Goal: Transaction & Acquisition: Book appointment/travel/reservation

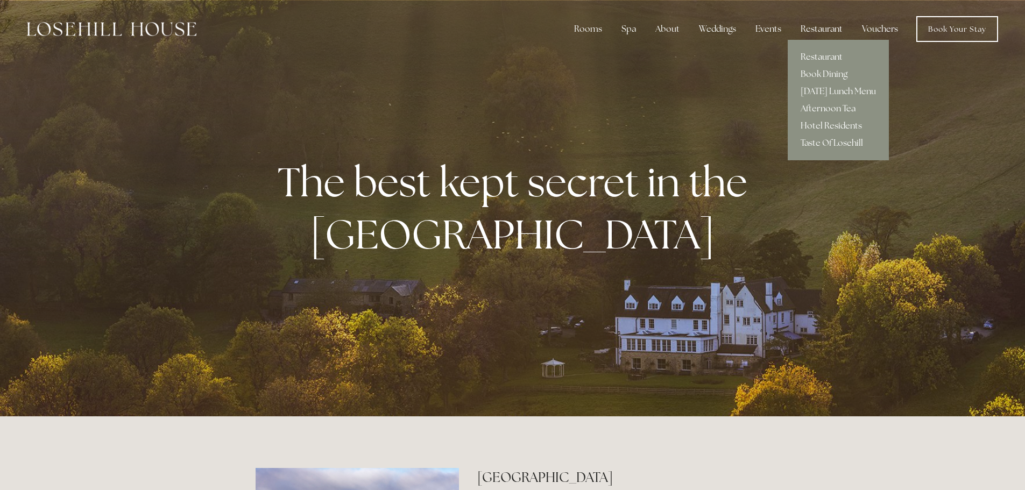
click at [811, 27] on div "Restaurant" at bounding box center [821, 29] width 59 height 22
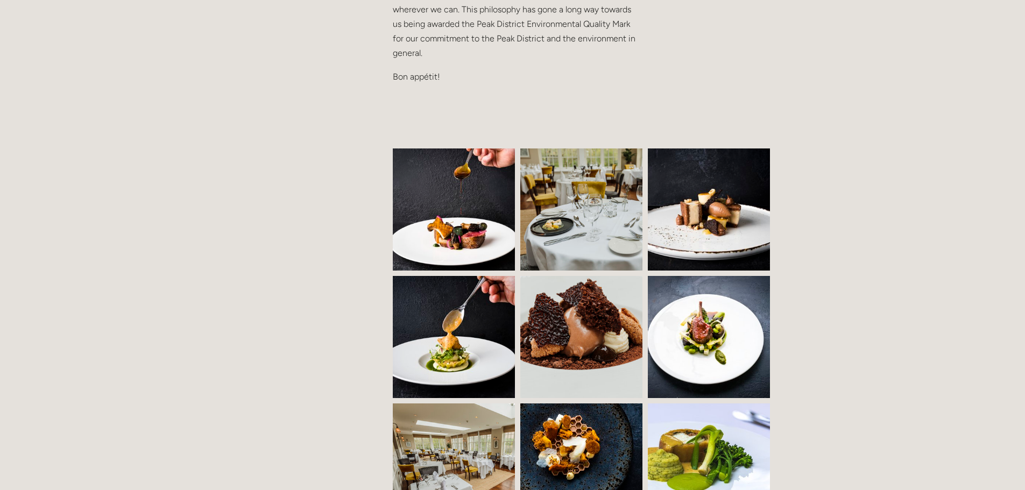
scroll to position [175, 0]
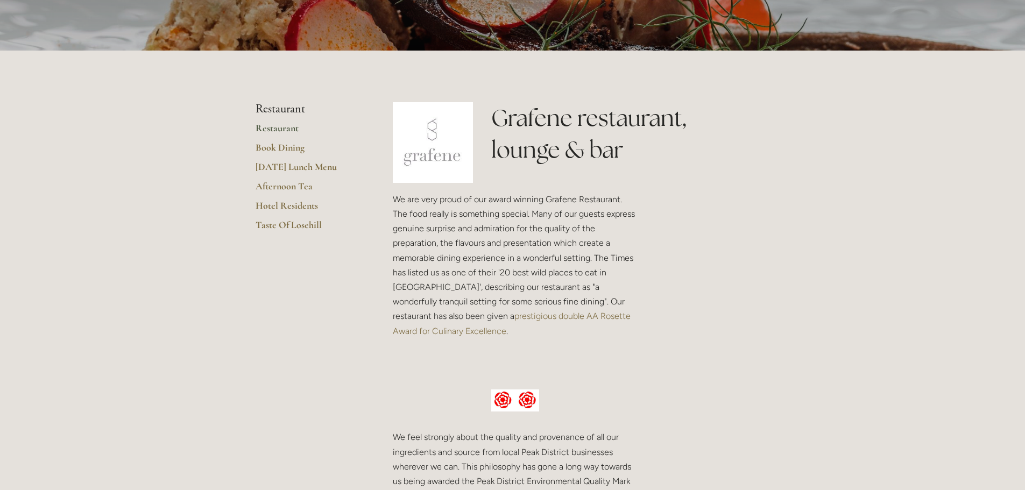
drag, startPoint x: 1029, startPoint y: 26, endPoint x: 1000, endPoint y: 43, distance: 34.0
click at [282, 192] on link "Afternoon Tea" at bounding box center [307, 189] width 103 height 19
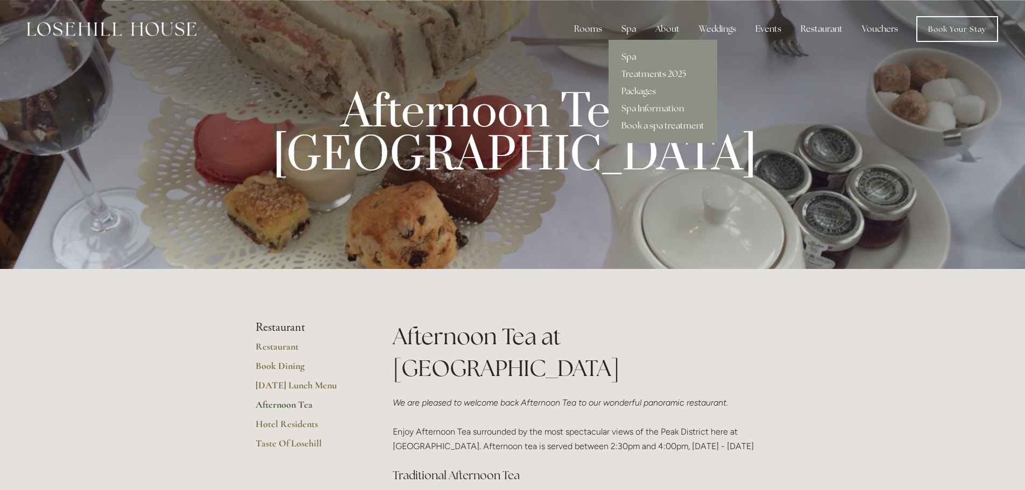
click at [633, 55] on link "Spa" at bounding box center [663, 56] width 109 height 17
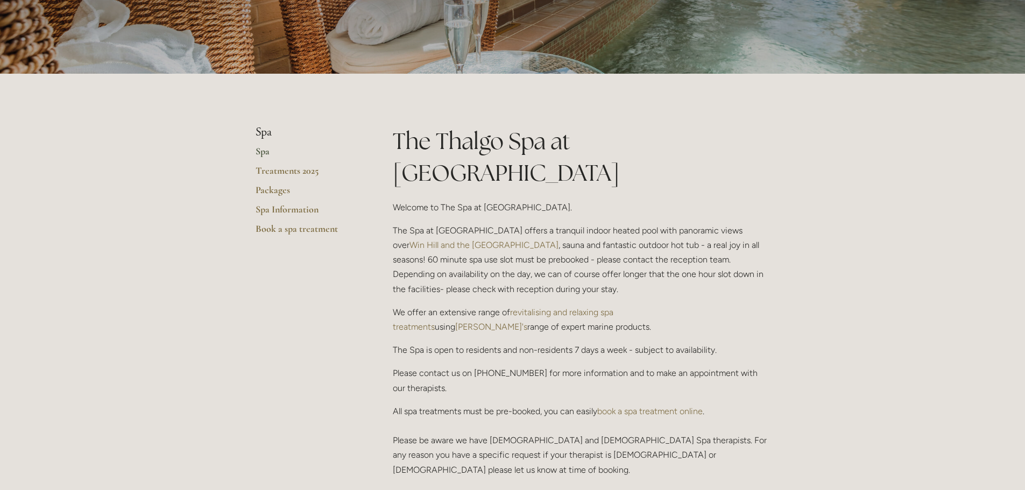
scroll to position [139, 0]
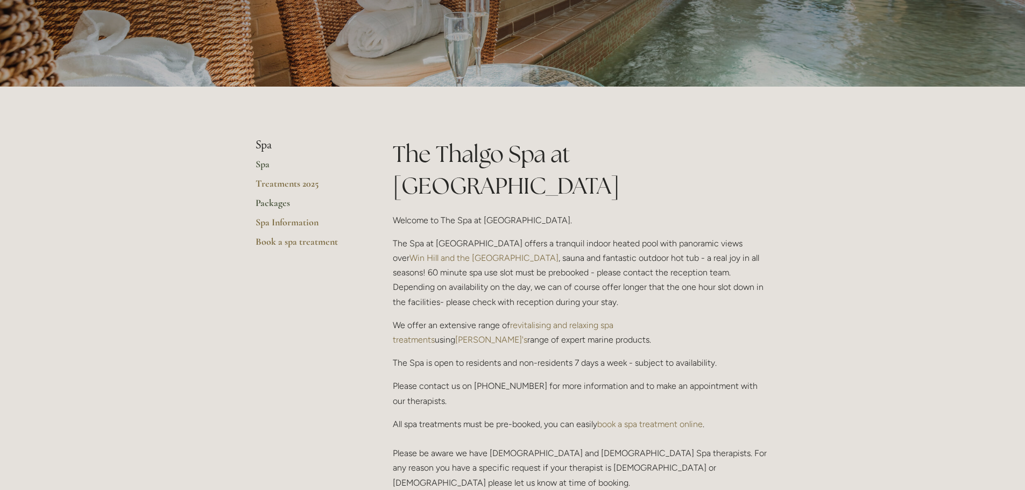
click at [282, 202] on link "Packages" at bounding box center [307, 206] width 103 height 19
